Goal: Transaction & Acquisition: Purchase product/service

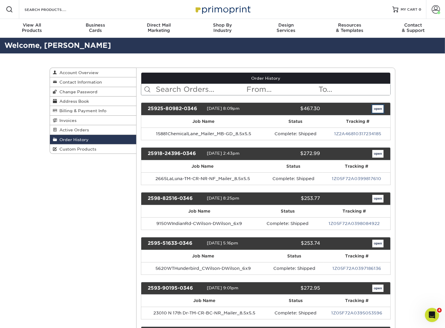
click at [378, 107] on link "open" at bounding box center [377, 109] width 11 height 8
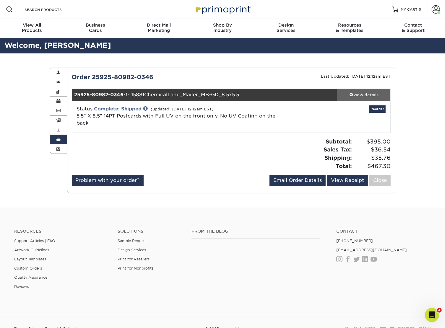
click at [363, 96] on div "view details" at bounding box center [363, 95] width 53 height 6
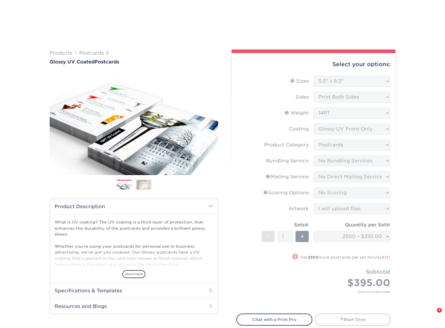
select select "5.50x8.50"
select select "9b7272e0-d6c8-4c3c-8e97-d3a1bcdab858"
select select "58689abb-25c0-461c-a4c3-a80b627d6649"
select select "3e5e9bdd-d78a-4c28-a41d-fe1407925ca6"
select select "16ebe401-5398-422d-8cb0-f3adbb82deb5"
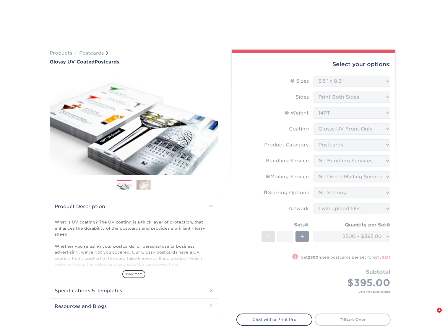
select select "upload"
select select "2500 – $395.00"
